Goal: Information Seeking & Learning: Learn about a topic

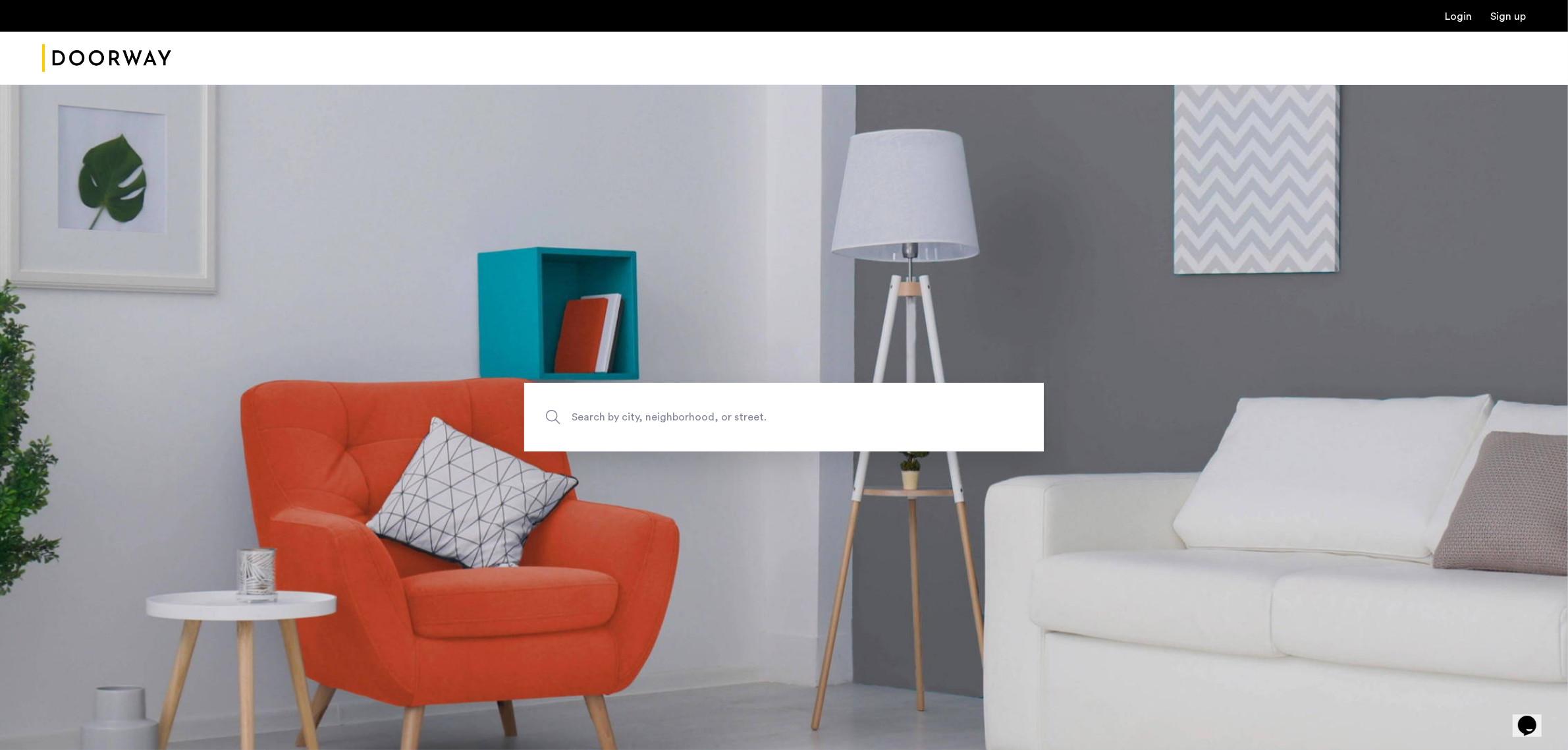
click at [693, 408] on span "Search by city, neighborhood, or street." at bounding box center [753, 417] width 363 height 18
click at [693, 408] on input "Search by city, neighborhood, or street." at bounding box center [784, 417] width 520 height 69
click at [687, 410] on input "Search by city, neighborhood, or street." at bounding box center [784, 417] width 520 height 69
type input "********"
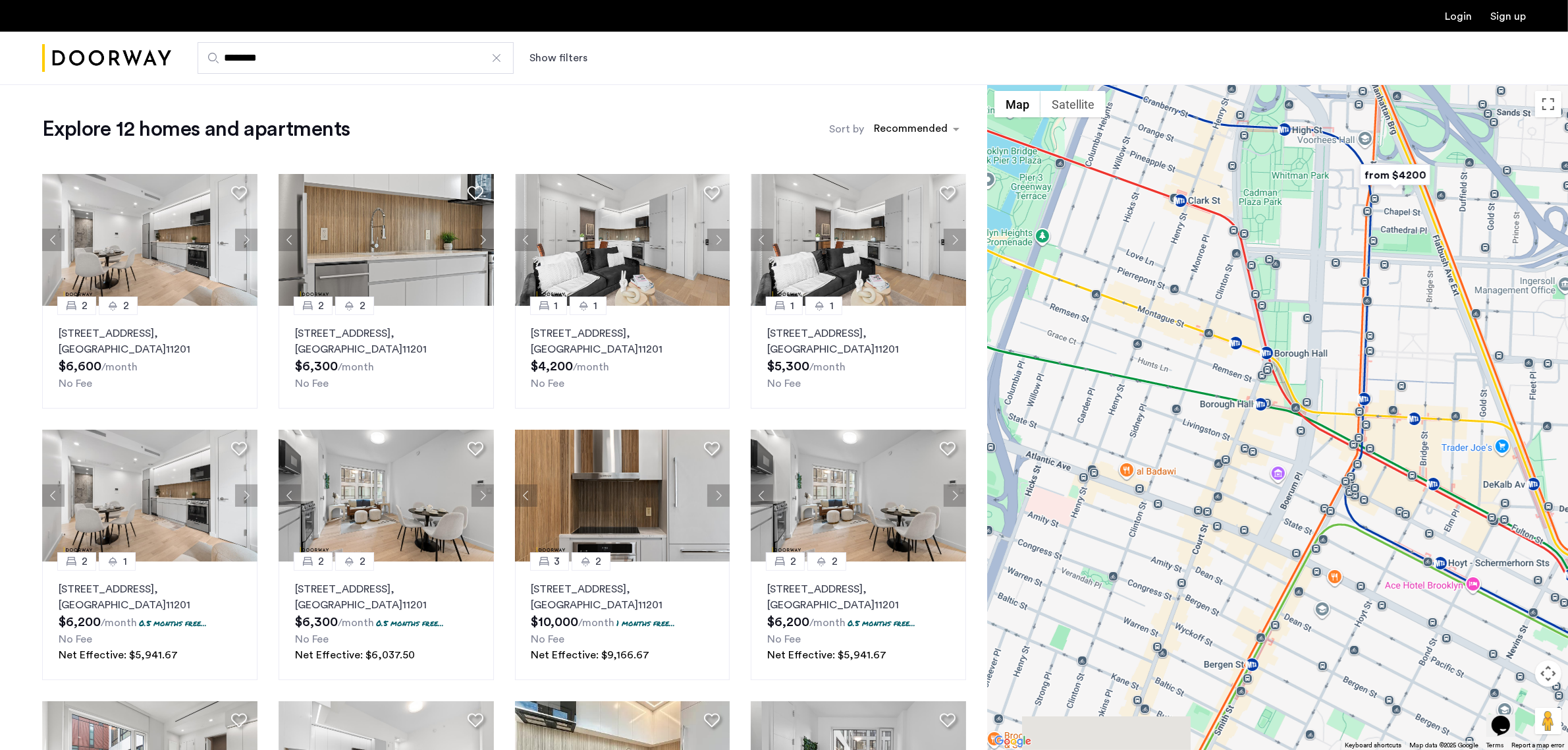
drag, startPoint x: 1183, startPoint y: 633, endPoint x: 1377, endPoint y: 328, distance: 361.5
click at [1377, 328] on div at bounding box center [1278, 417] width 580 height 666
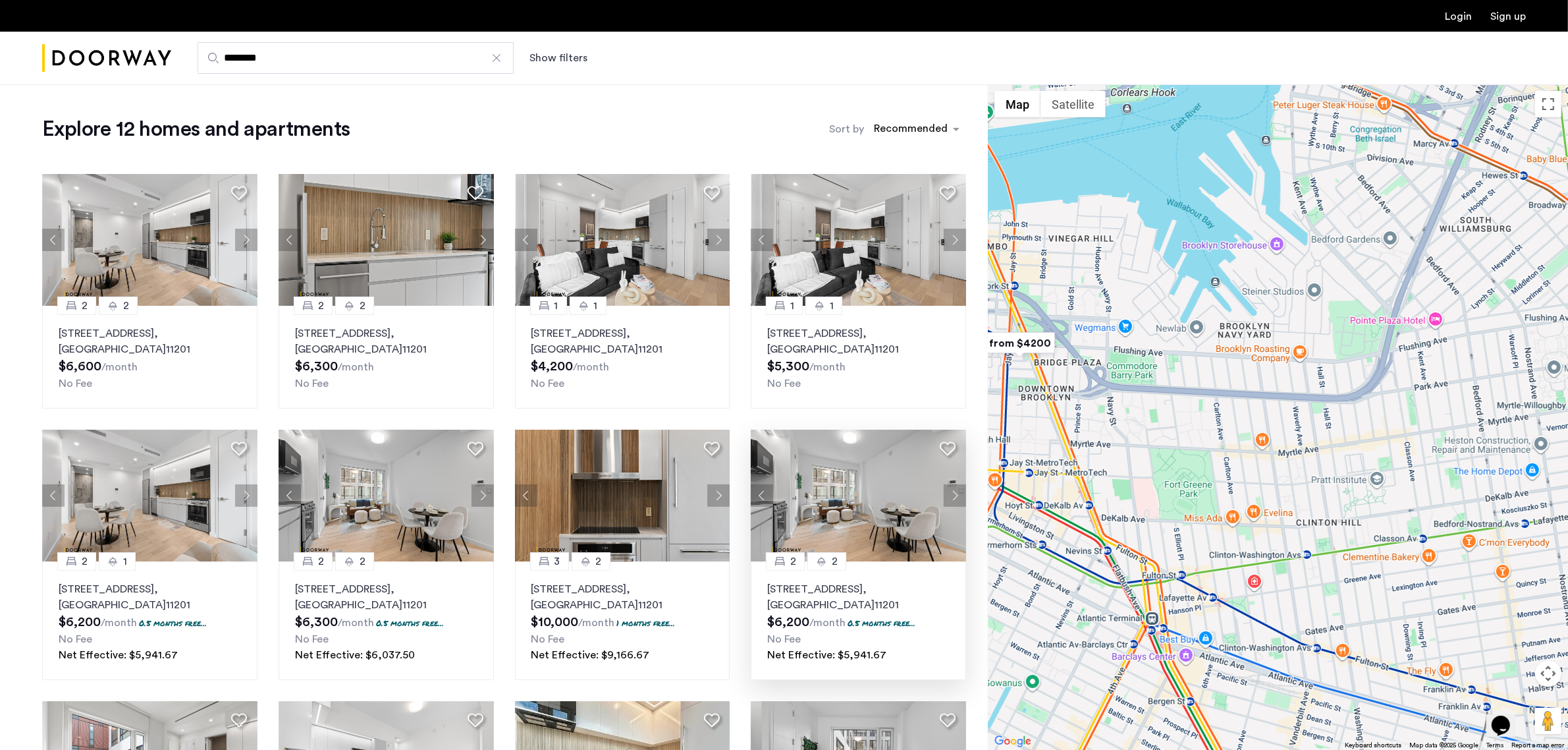
drag, startPoint x: 1419, startPoint y: 455, endPoint x: 963, endPoint y: 515, distance: 459.9
click at [952, 515] on div "Explore 12 homes and apartments Sort by Recommended 2 [GEOGRAPHIC_DATA][STREET_…" at bounding box center [784, 536] width 1568 height 904
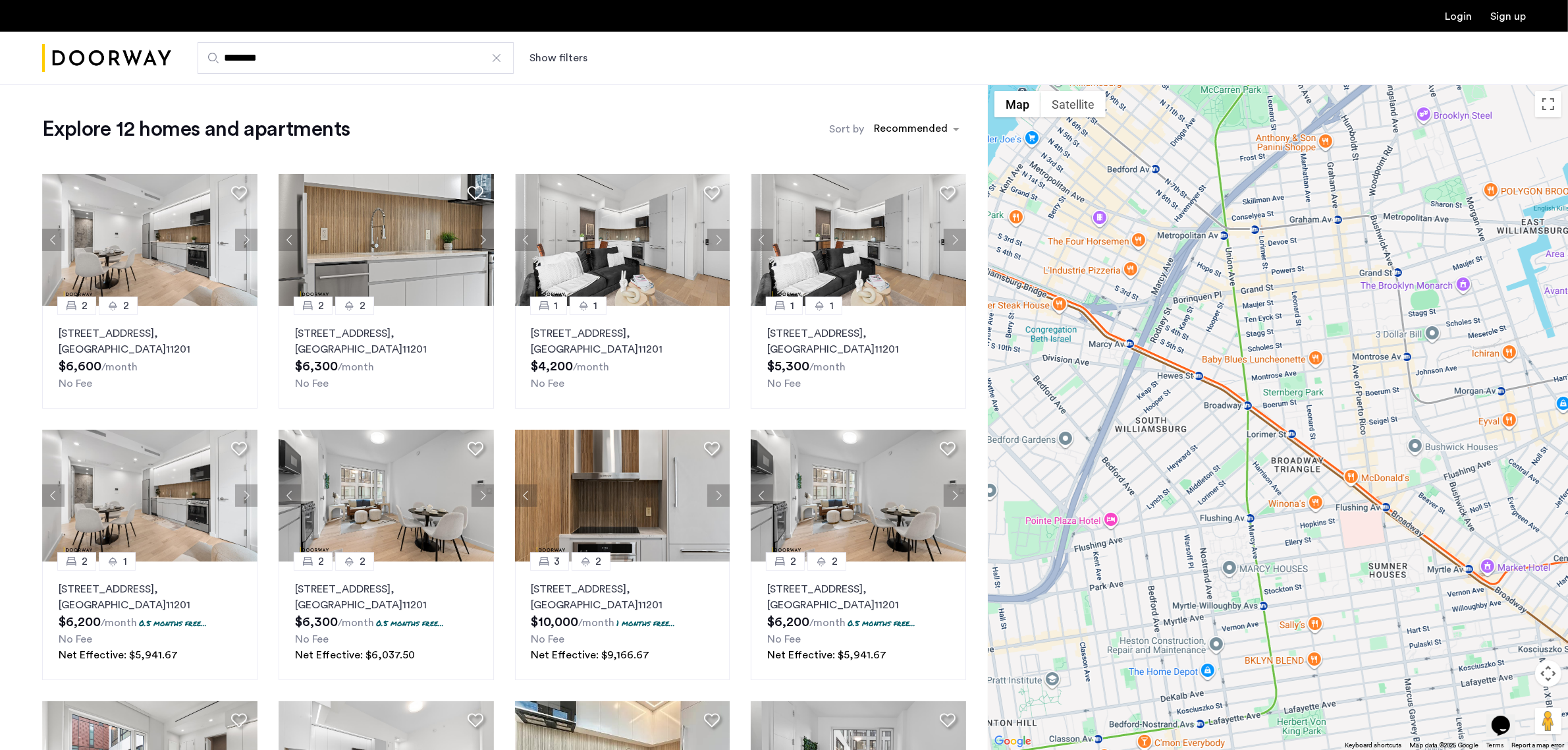
drag, startPoint x: 1210, startPoint y: 375, endPoint x: 1216, endPoint y: 581, distance: 206.1
click at [1216, 581] on div at bounding box center [1278, 417] width 580 height 666
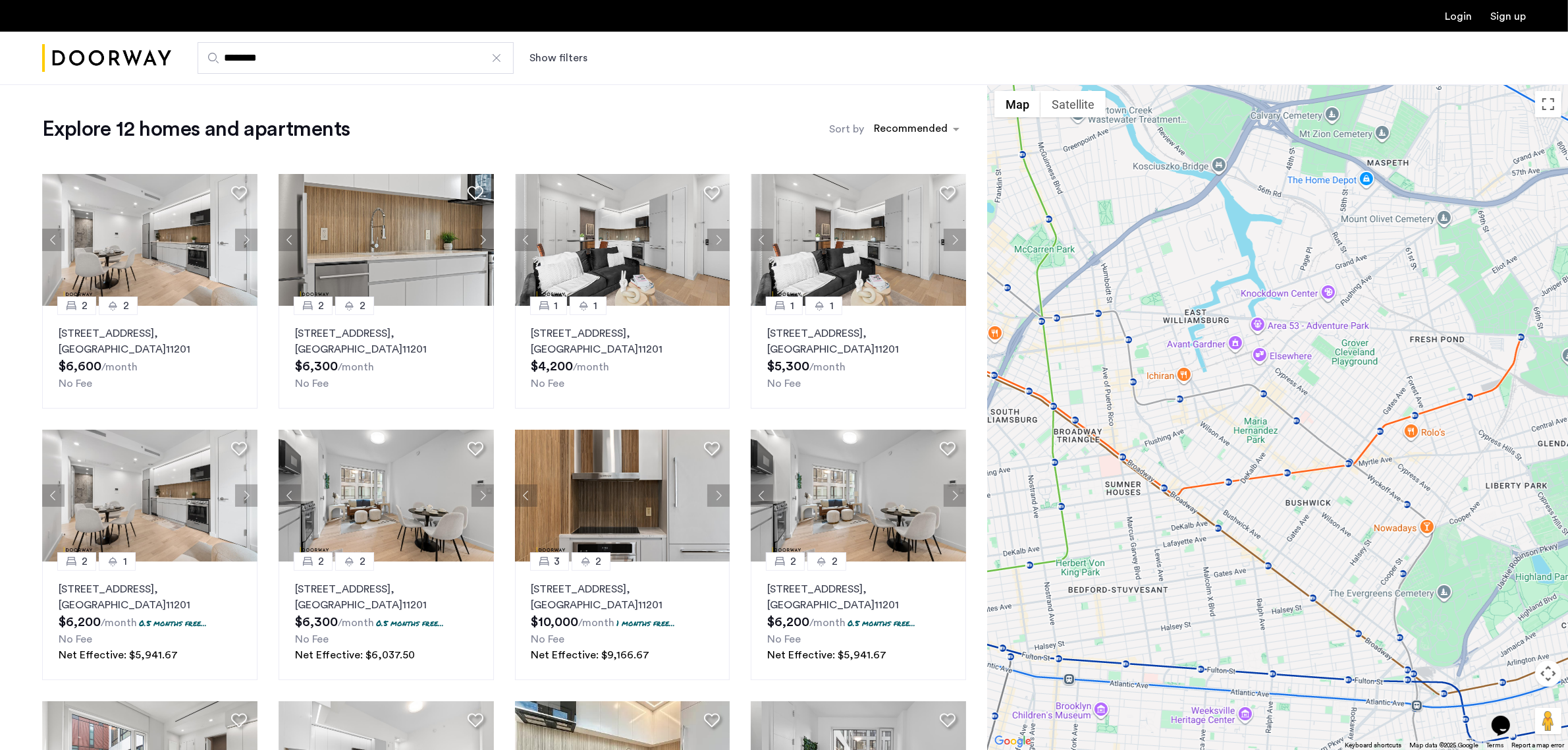
drag, startPoint x: 1345, startPoint y: 587, endPoint x: 1129, endPoint y: 500, distance: 232.9
click at [1129, 500] on div at bounding box center [1278, 417] width 580 height 666
